Goal: Task Accomplishment & Management: Use online tool/utility

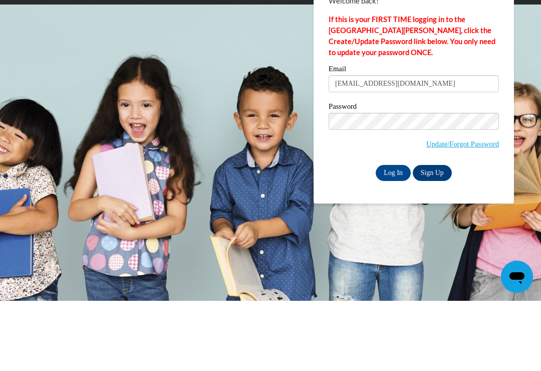
type input "[EMAIL_ADDRESS][DOMAIN_NAME]"
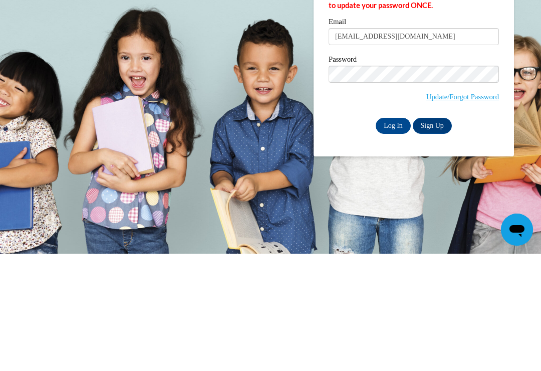
click at [385, 235] on input "Log In" at bounding box center [393, 243] width 35 height 16
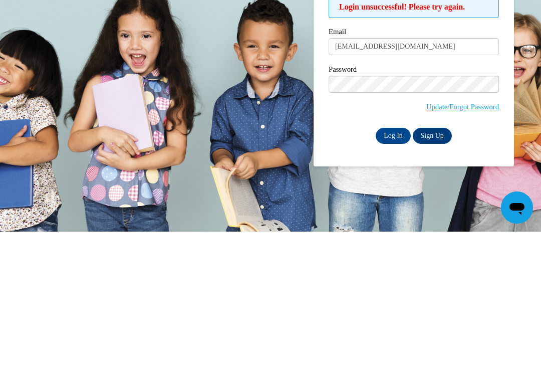
click at [393, 267] on input "Log In" at bounding box center [393, 275] width 35 height 16
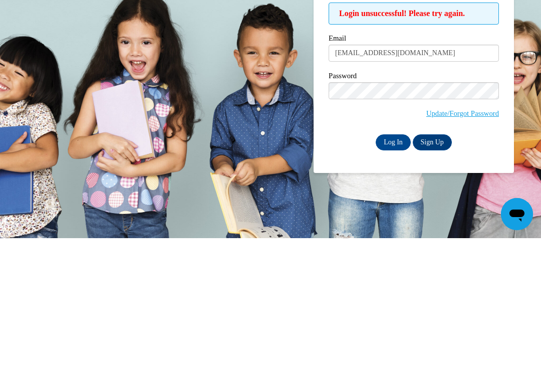
click at [395, 267] on input "Log In" at bounding box center [393, 275] width 35 height 16
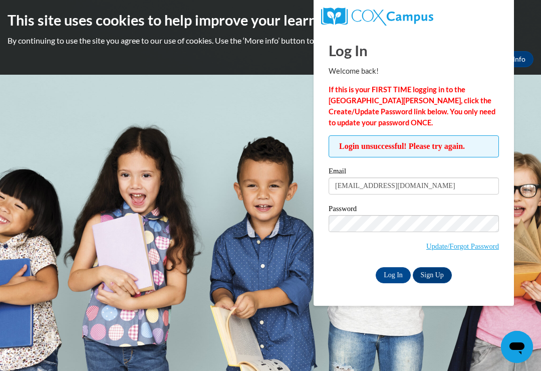
click at [257, 103] on body "This site uses cookies to help improve your learning experience. By continuing …" at bounding box center [270, 185] width 541 height 371
click at [306, 328] on body "This site uses cookies to help improve your learning experience. By continuing …" at bounding box center [270, 185] width 541 height 371
click at [311, 336] on body "This site uses cookies to help improve your learning experience. By continuing …" at bounding box center [270, 185] width 541 height 371
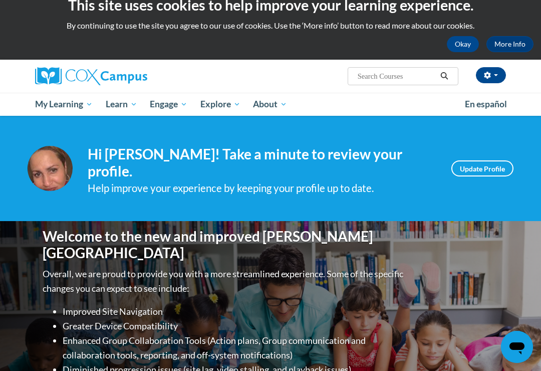
scroll to position [20, 0]
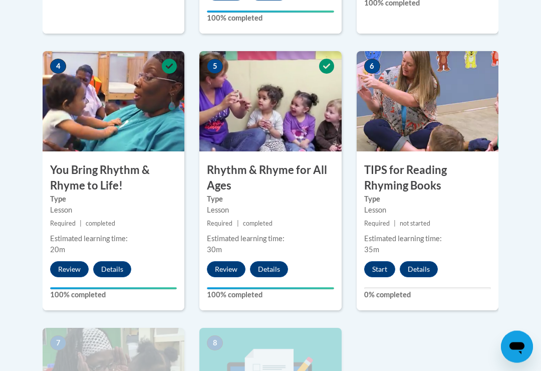
scroll to position [577, 0]
click at [380, 264] on button "Start" at bounding box center [379, 269] width 31 height 16
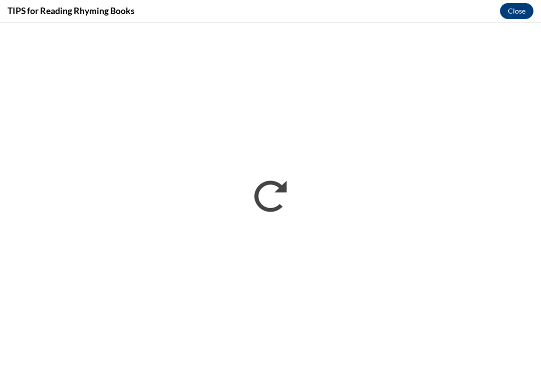
scroll to position [0, 0]
click at [522, 10] on button "Close" at bounding box center [517, 11] width 34 height 16
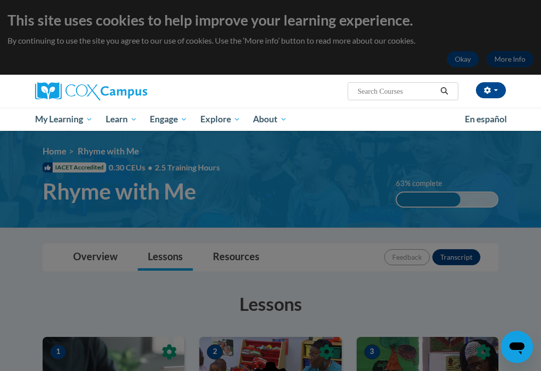
click at [496, 85] on button "button" at bounding box center [491, 90] width 30 height 16
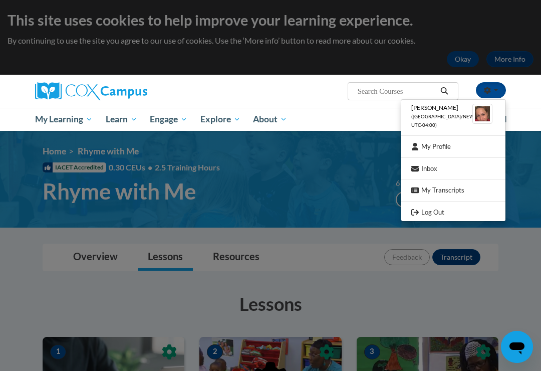
click at [453, 207] on link "Log Out" at bounding box center [453, 212] width 104 height 13
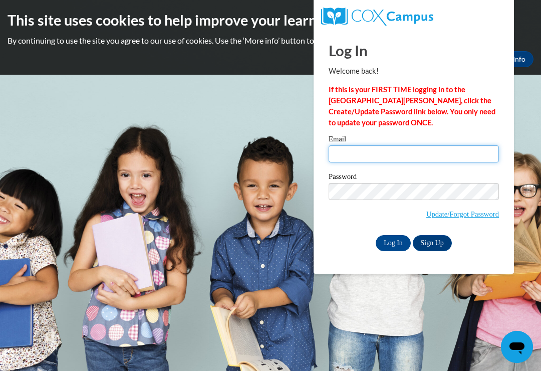
click at [450, 151] on input "Email" at bounding box center [414, 153] width 170 height 17
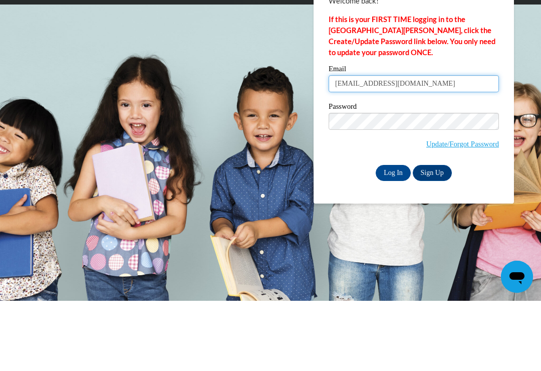
type input "lisack87@yahoo.com"
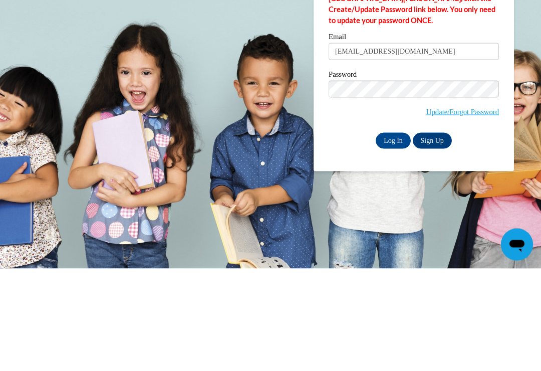
click at [390, 235] on input "Log In" at bounding box center [393, 243] width 35 height 16
click at [396, 244] on input "Log In" at bounding box center [393, 243] width 35 height 16
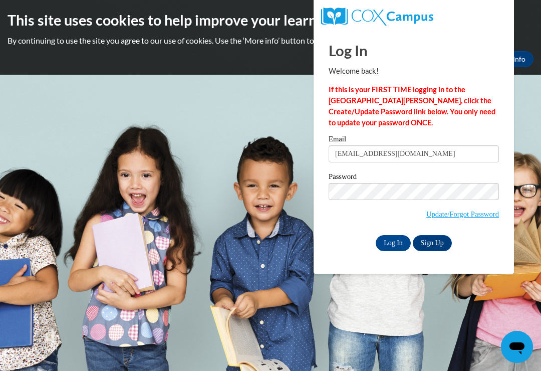
click at [397, 246] on input "Log In" at bounding box center [393, 243] width 35 height 16
click at [397, 248] on input "Log In" at bounding box center [393, 243] width 35 height 16
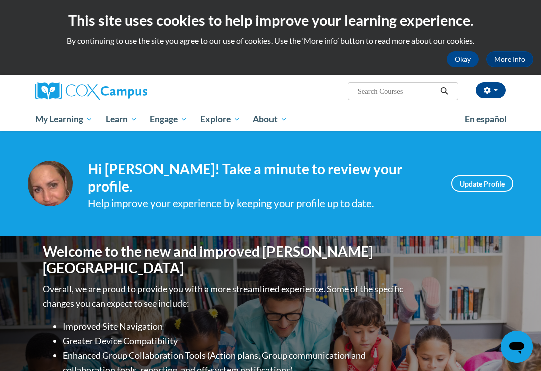
scroll to position [6, 0]
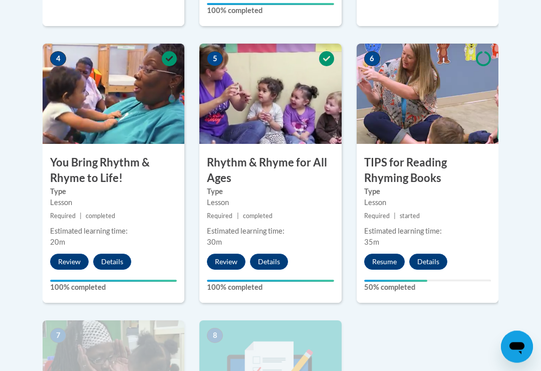
scroll to position [585, 0]
click at [392, 264] on button "Resume" at bounding box center [384, 261] width 41 height 16
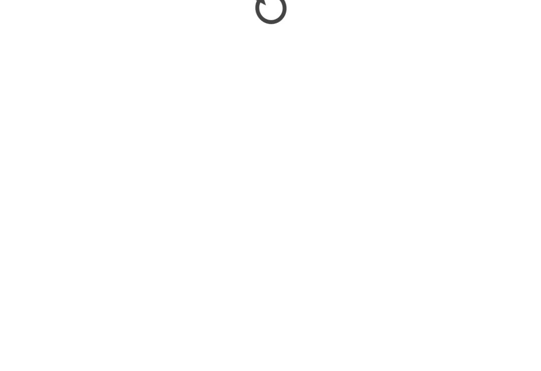
scroll to position [986, 0]
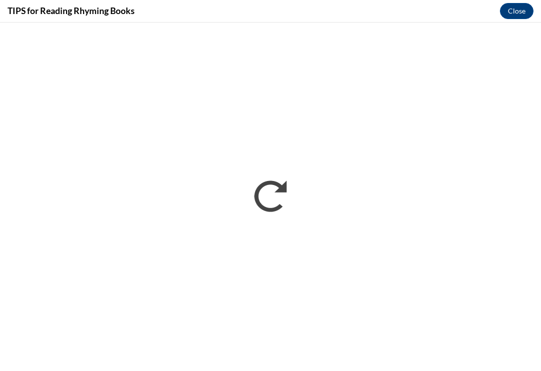
click at [520, 12] on button "Close" at bounding box center [517, 11] width 34 height 16
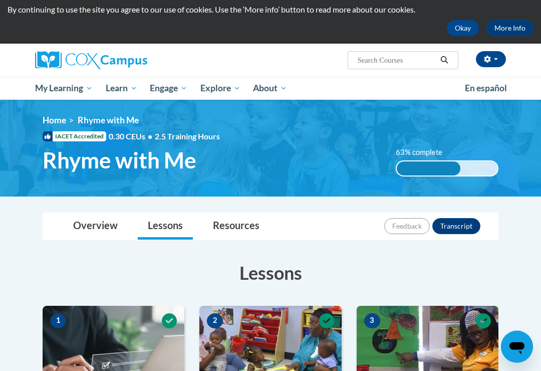
scroll to position [0, 0]
